Goal: Information Seeking & Learning: Learn about a topic

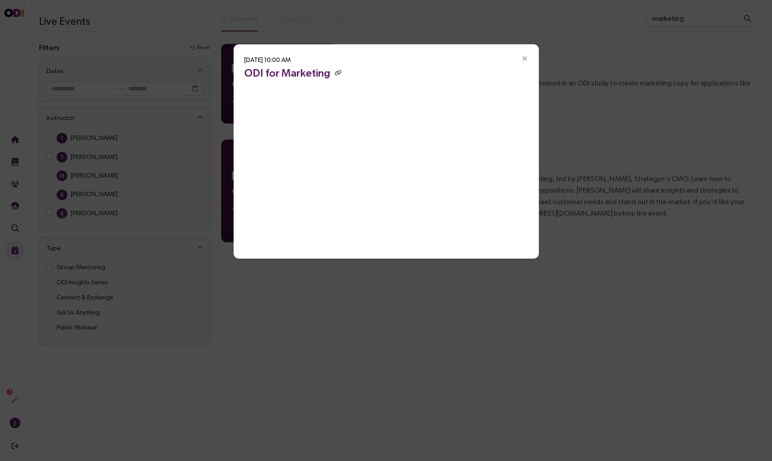
click at [524, 59] on icon "Close" at bounding box center [525, 59] width 8 height 8
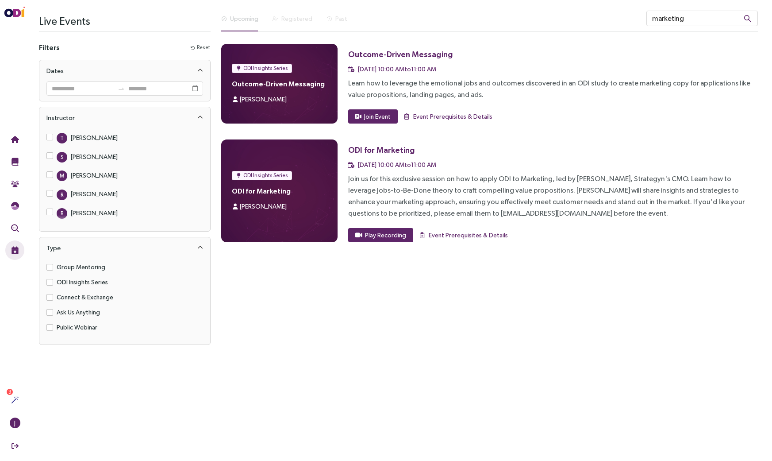
click at [392, 297] on div "Upcoming Registered Past marketing ODI Insights Series Outcome-Driven Messaging…" at bounding box center [489, 180] width 547 height 339
click at [287, 345] on div "Upcoming Registered Past marketing ODI Insights Series Outcome-Driven Messaging…" at bounding box center [489, 180] width 547 height 339
click at [352, 320] on div "Upcoming Registered Past marketing ODI Insights Series Outcome-Driven Messaging…" at bounding box center [489, 180] width 547 height 339
click at [463, 134] on div "ODI Insights Series Outcome-Driven Messaging [PERSON_NAME] Outcome-Driven Messa…" at bounding box center [489, 143] width 537 height 198
click at [490, 94] on div "Learn how to leverage the emotional jobs and outcomes discovered in an ODI stud…" at bounding box center [553, 88] width 410 height 23
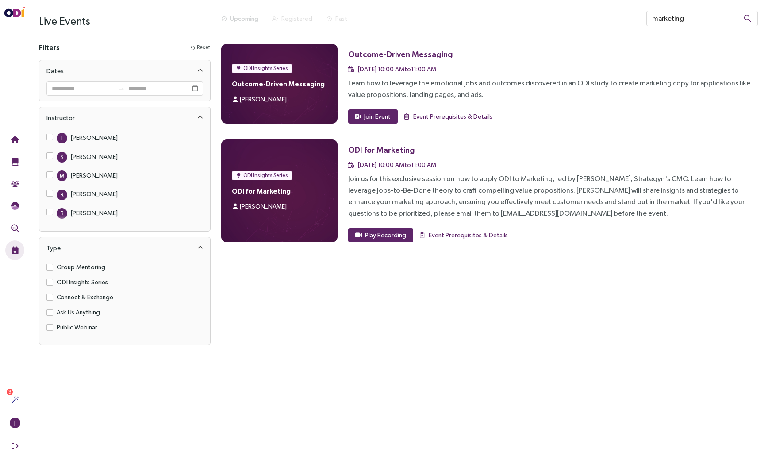
click at [342, 323] on div "Upcoming Registered Past marketing ODI Insights Series Outcome-Driven Messaging…" at bounding box center [489, 180] width 547 height 339
click at [257, 212] on div "ODI Insights Series ODI for Marketing [PERSON_NAME]" at bounding box center [279, 190] width 116 height 103
click at [259, 205] on span "[PERSON_NAME]" at bounding box center [263, 206] width 47 height 7
click at [235, 211] on div at bounding box center [235, 206] width 6 height 10
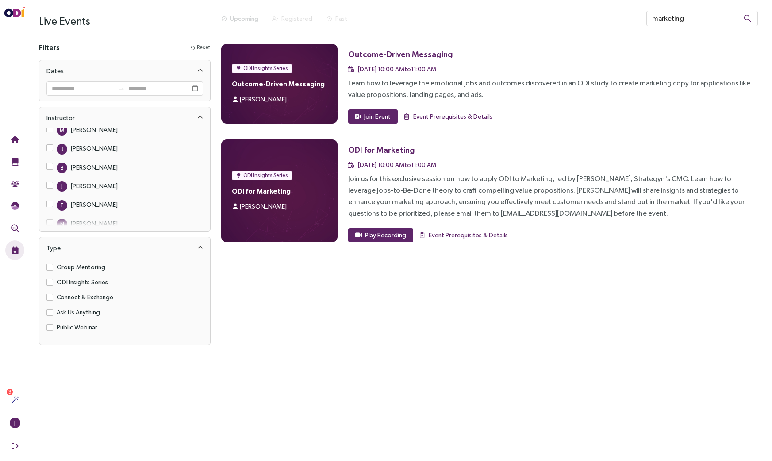
scroll to position [61, 0]
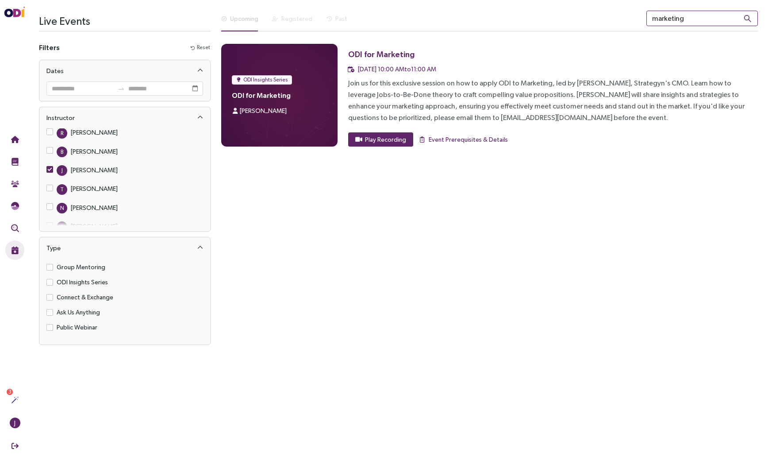
click at [700, 21] on input "marketing" at bounding box center [701, 18] width 111 height 15
drag, startPoint x: 700, startPoint y: 21, endPoint x: 667, endPoint y: 21, distance: 32.7
click at [667, 21] on input "marketing" at bounding box center [701, 18] width 111 height 15
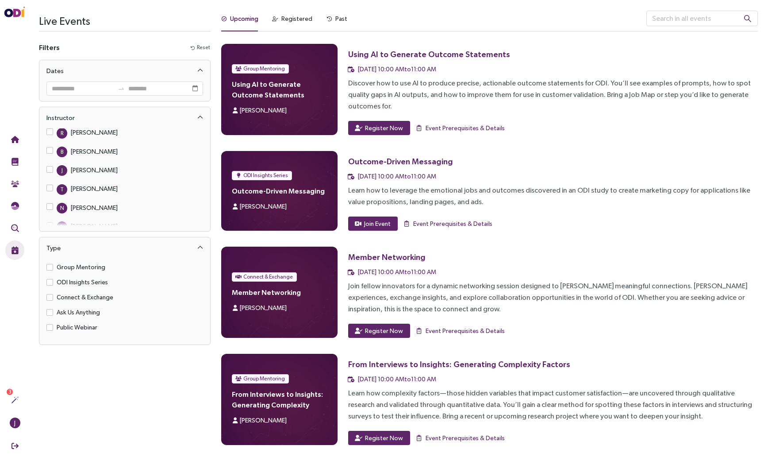
click at [519, 304] on div "Member Networking [DATE] 10:00 AM to 11:00 AM Join fellow innovators for a dyna…" at bounding box center [553, 291] width 410 height 91
click at [519, 303] on div "Member Networking [DATE] 10:00 AM to 11:00 AM Join fellow innovators for a dyna…" at bounding box center [553, 291] width 410 height 91
click at [340, 22] on div "Past" at bounding box center [341, 19] width 12 height 10
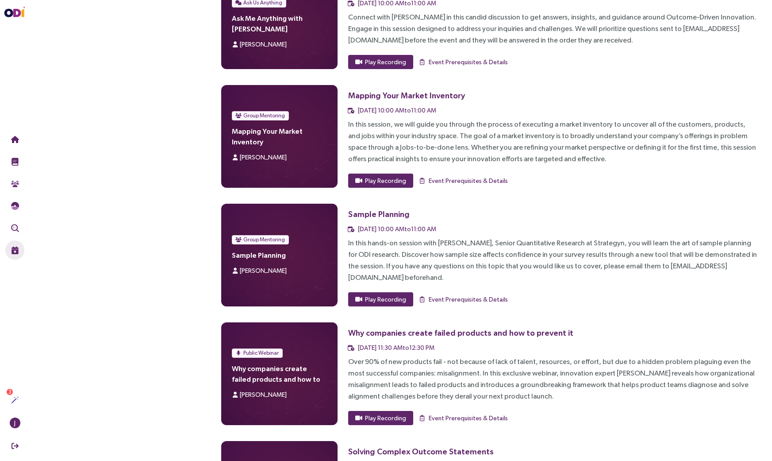
scroll to position [2800, 0]
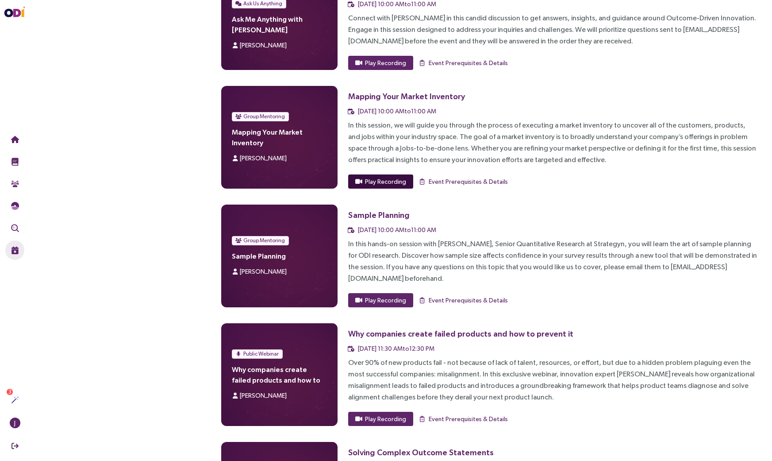
click at [379, 177] on span "Play Recording" at bounding box center [385, 182] width 41 height 10
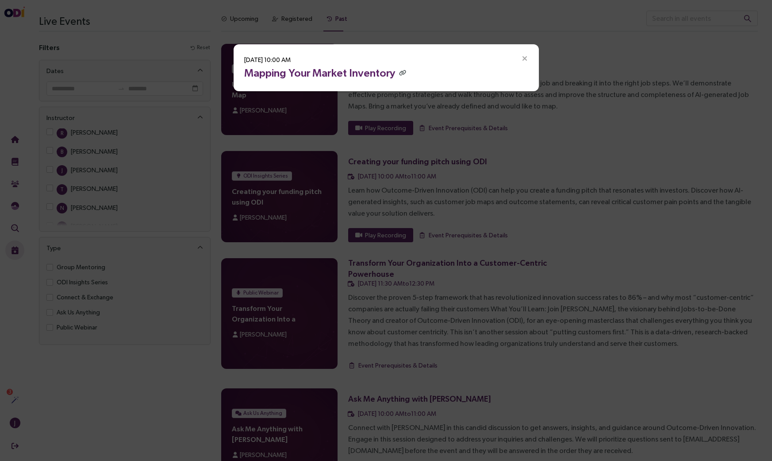
scroll to position [61, 0]
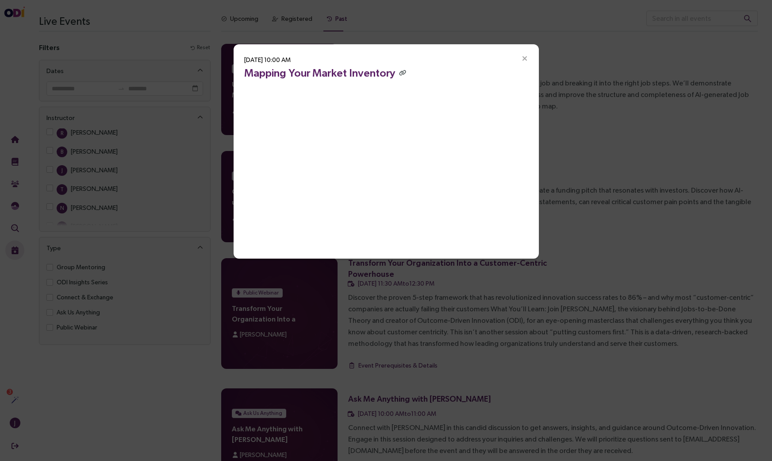
click at [521, 55] on icon "Close" at bounding box center [525, 59] width 8 height 8
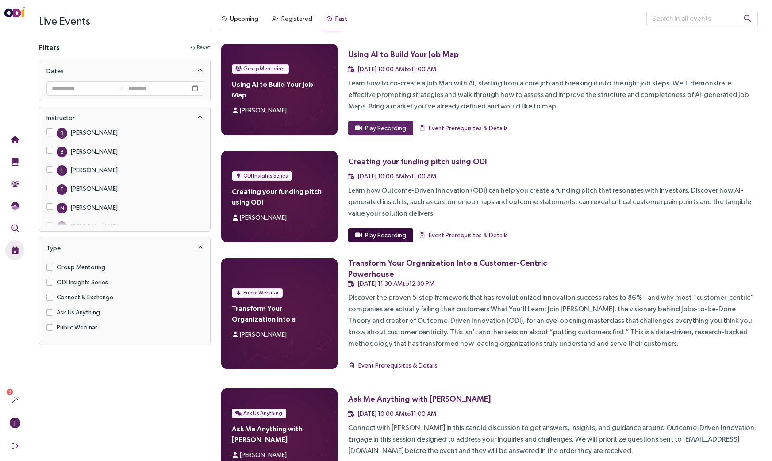
click at [368, 234] on span "Play Recording" at bounding box center [385, 235] width 41 height 10
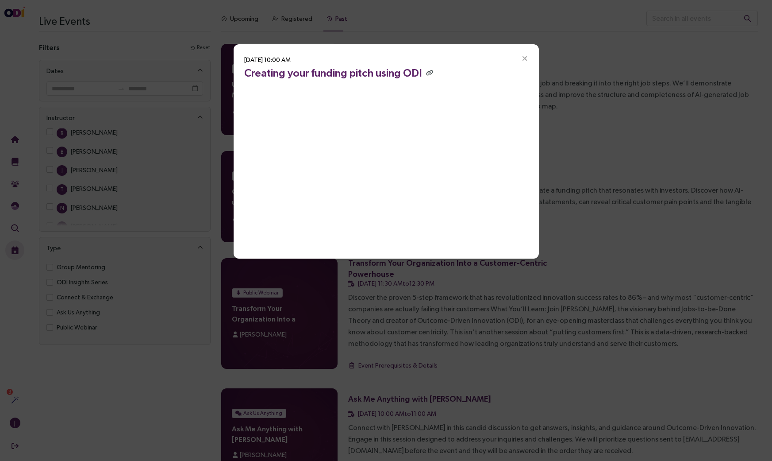
click at [519, 56] on span "Close" at bounding box center [525, 58] width 28 height 28
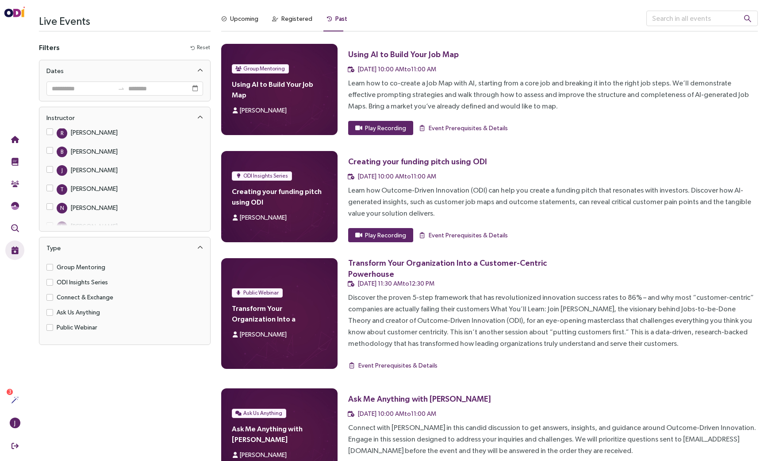
drag, startPoint x: 569, startPoint y: 52, endPoint x: 542, endPoint y: 54, distance: 27.1
click at [569, 52] on h3 "Using AI to Build Your Job Map" at bounding box center [471, 54] width 246 height 20
drag, startPoint x: 514, startPoint y: 58, endPoint x: 461, endPoint y: 65, distance: 53.6
click at [505, 60] on h3 "Using AI to Build Your Job Map" at bounding box center [471, 54] width 246 height 20
click at [554, 128] on div "Play Recording Event Prerequisites & Details" at bounding box center [553, 128] width 410 height 14
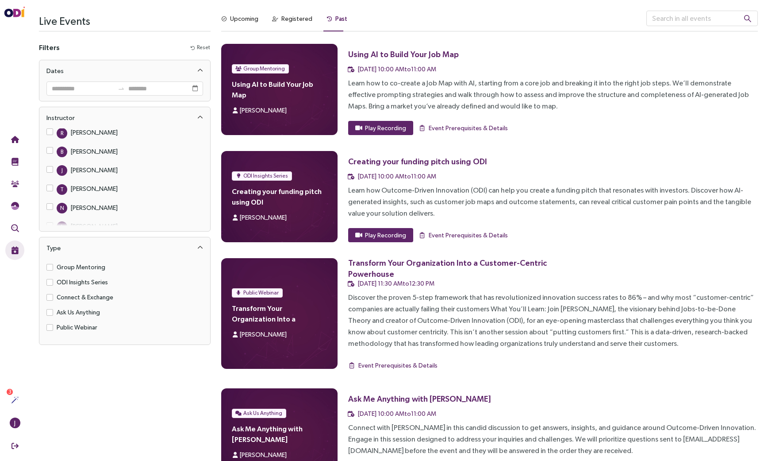
drag, startPoint x: 534, startPoint y: 141, endPoint x: 516, endPoint y: 141, distance: 17.3
click at [677, 128] on div "Play Recording Event Prerequisites & Details" at bounding box center [553, 128] width 410 height 14
click at [606, 130] on div "Play Recording Event Prerequisites & Details" at bounding box center [553, 128] width 410 height 14
drag, startPoint x: 622, startPoint y: 110, endPoint x: 609, endPoint y: 130, distance: 24.2
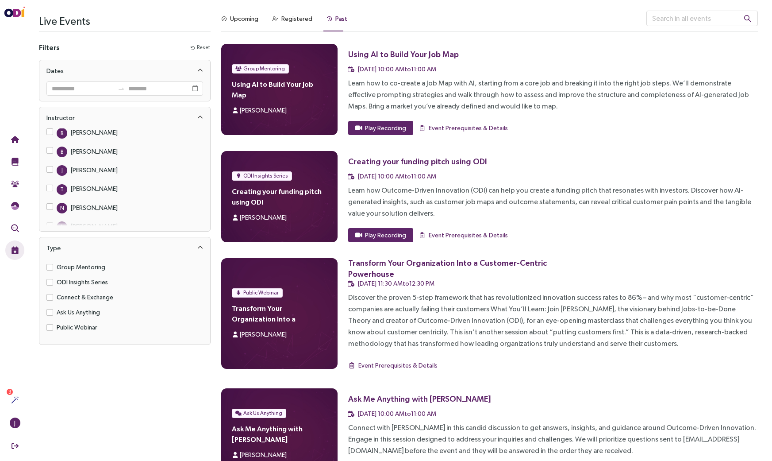
click at [622, 110] on div "Learn how to co-create a Job Map with AI, starting from a core job and breaking…" at bounding box center [553, 94] width 410 height 35
drag, startPoint x: 608, startPoint y: 130, endPoint x: 573, endPoint y: 144, distance: 38.1
click at [608, 130] on div "Play Recording Event Prerequisites & Details" at bounding box center [553, 128] width 410 height 14
